Goal: Navigation & Orientation: Find specific page/section

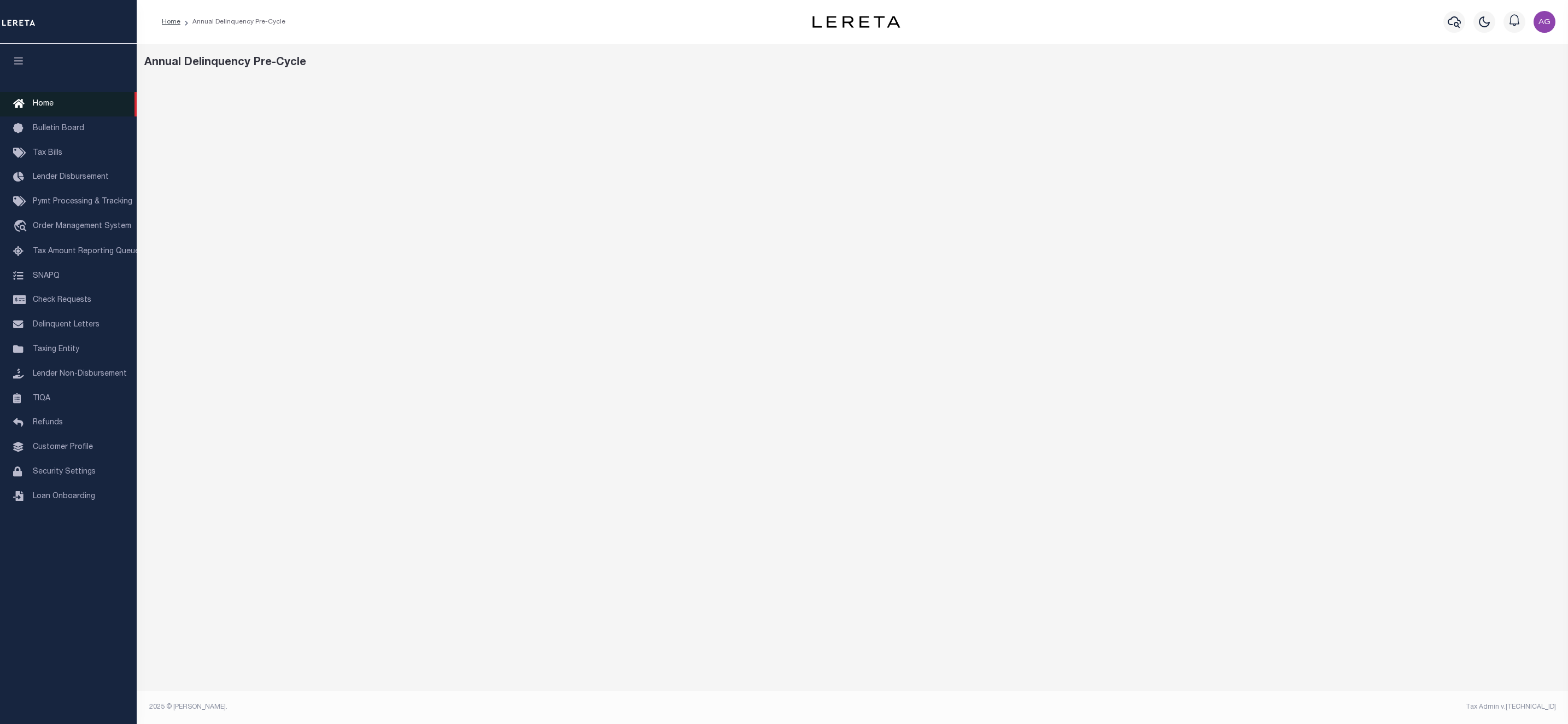
click at [64, 100] on link "Home" at bounding box center [68, 104] width 137 height 25
